Goal: Transaction & Acquisition: Purchase product/service

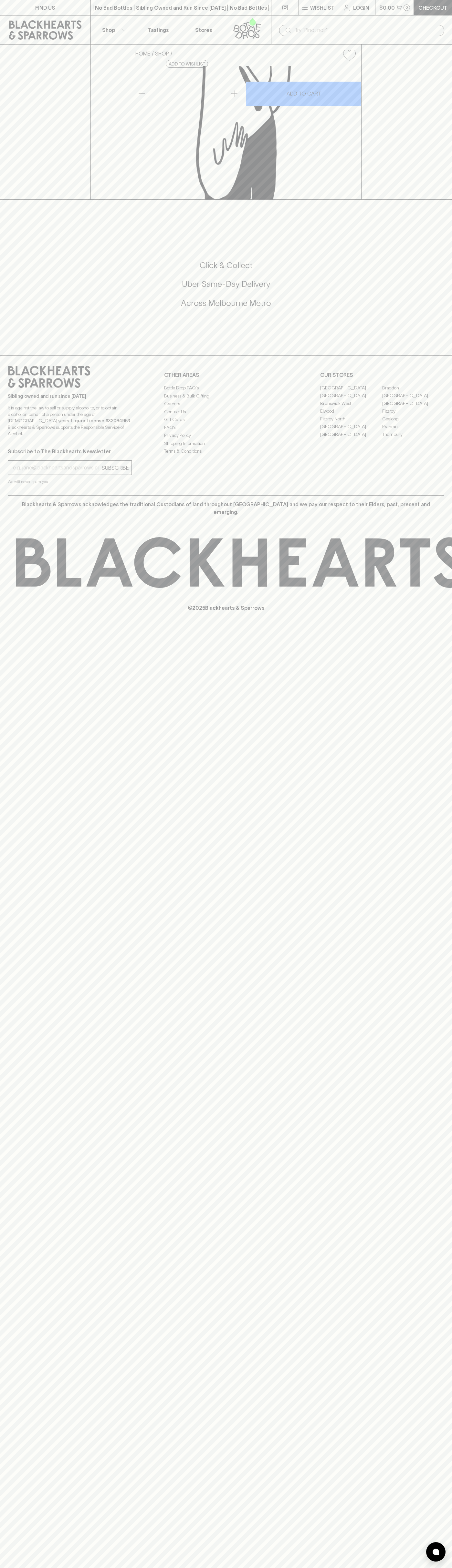
click at [442, 200] on div "HOME SHOP King River Pivo Czech Lager 375ml $8.00 Add to wishlist 10% discount …" at bounding box center [226, 122] width 452 height 155
click at [181, 1567] on html "FIND US | No Bad Bottles | Sibling Owned and Run Since [DATE] | No Bad Bottles …" at bounding box center [226, 784] width 452 height 1568
click at [18, 1320] on div "FIND US | No Bad Bottles | Sibling Owned and Run Since [DATE] | No Bad Bottles …" at bounding box center [226, 784] width 452 height 1568
